Goal: Download file/media

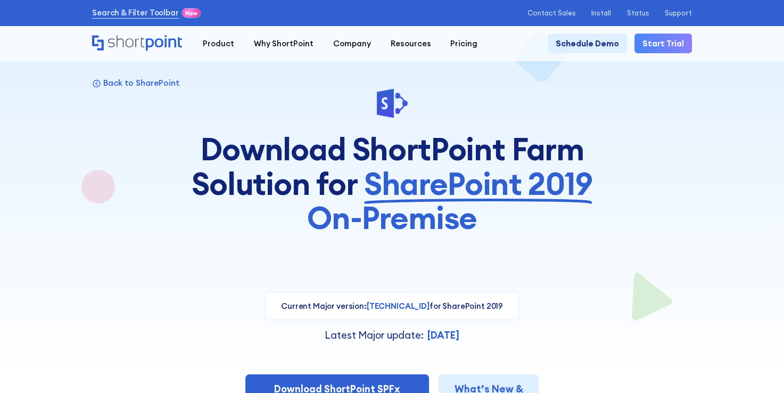
scroll to position [11, 0]
